Goal: Book appointment/travel/reservation

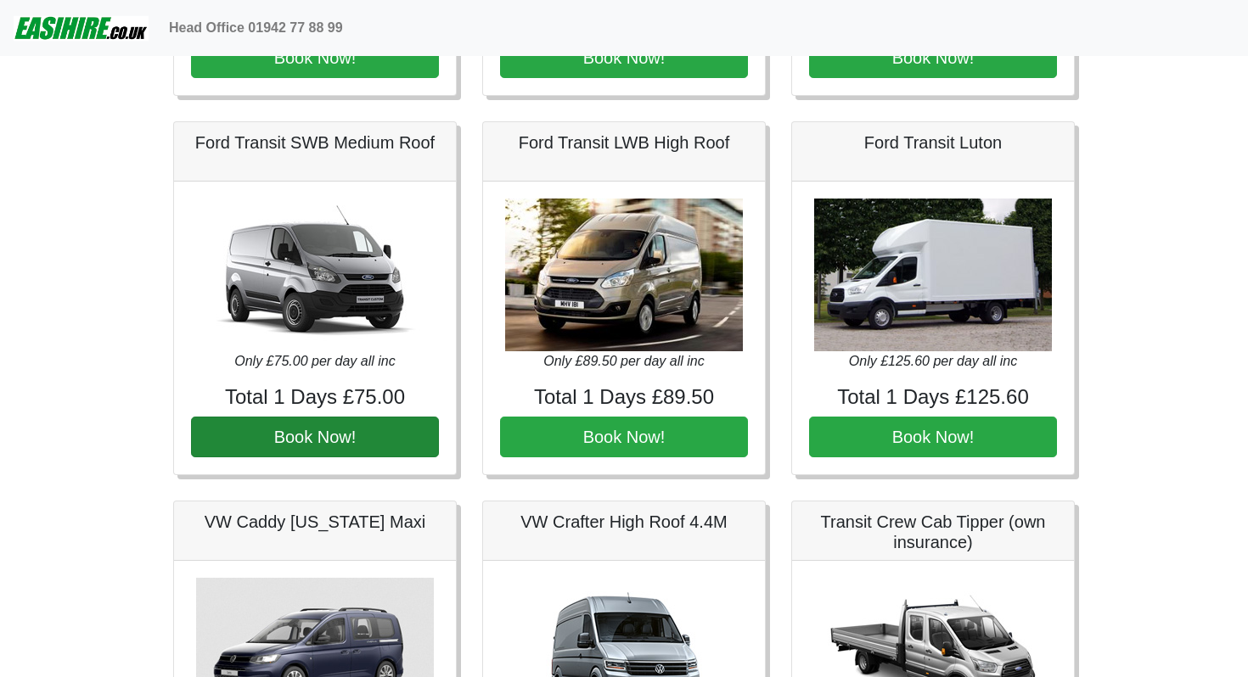
scroll to position [378, 0]
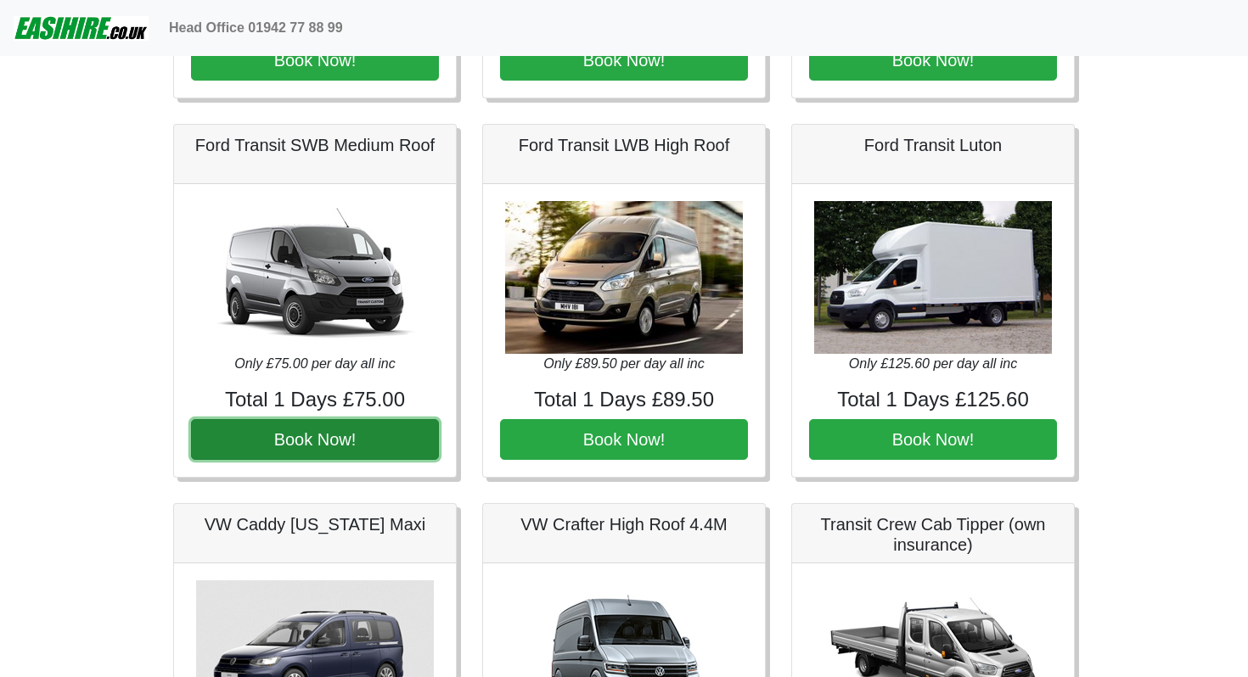
click at [324, 460] on button "Book Now!" at bounding box center [315, 439] width 248 height 41
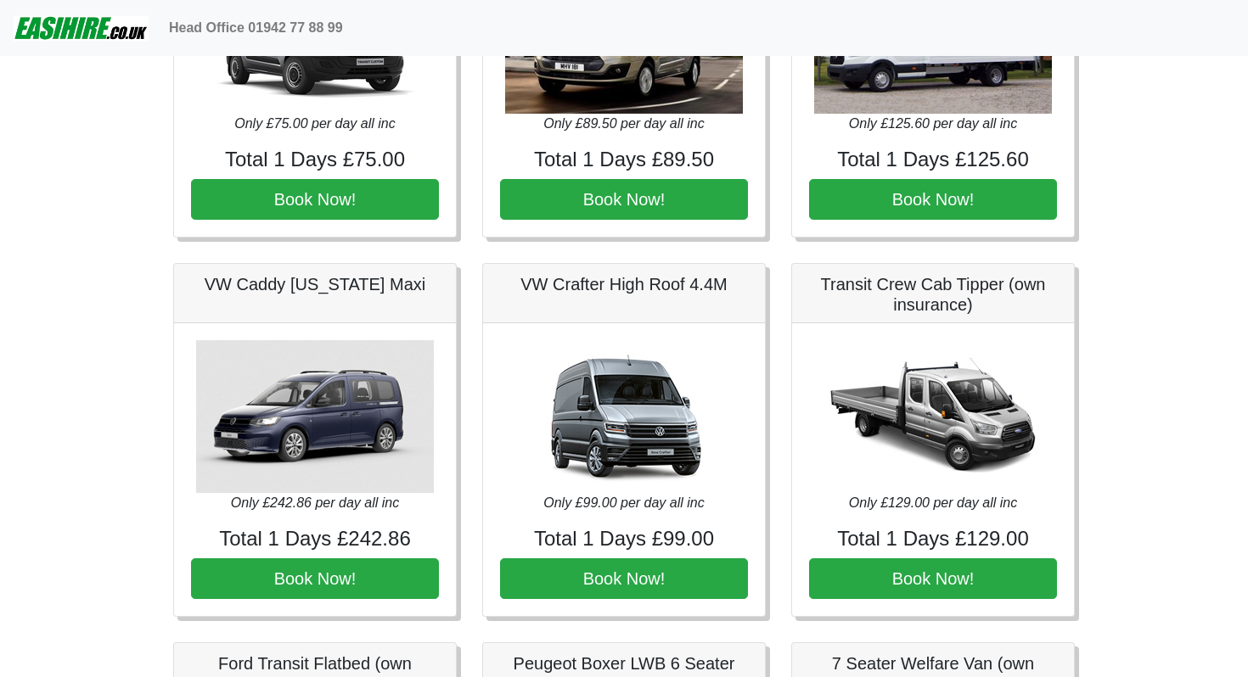
scroll to position [495, 0]
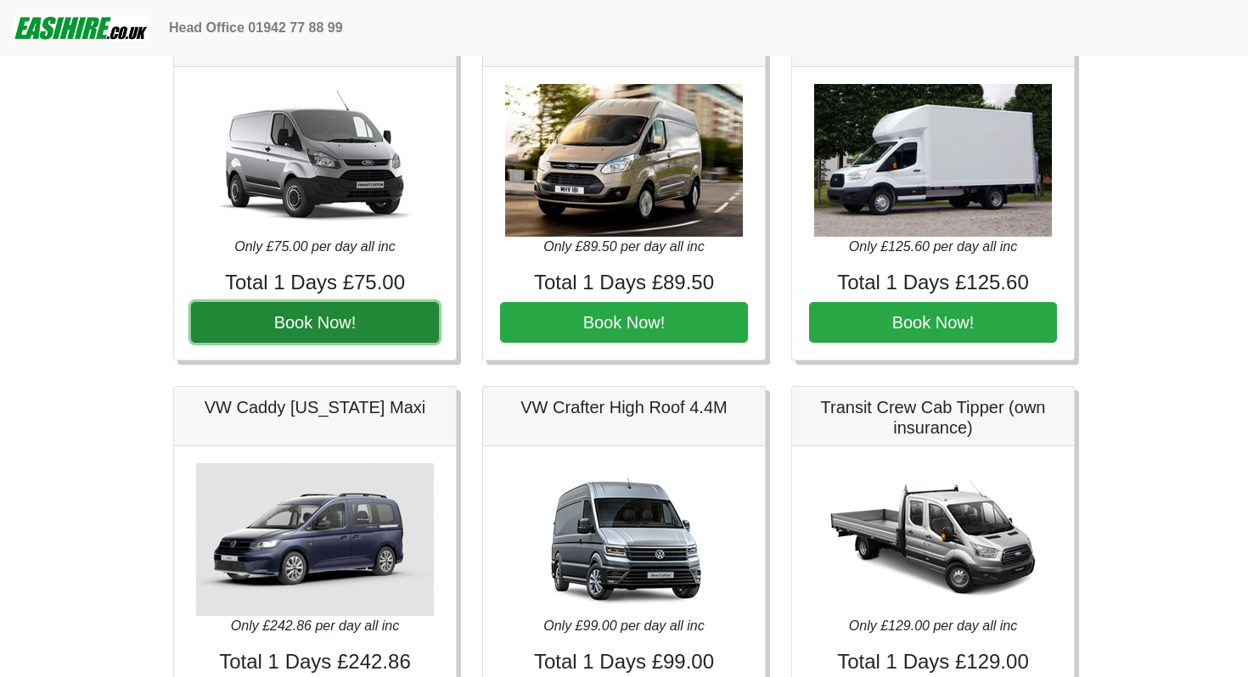
click at [389, 343] on button "Book Now!" at bounding box center [315, 322] width 248 height 41
